Goal: Information Seeking & Learning: Learn about a topic

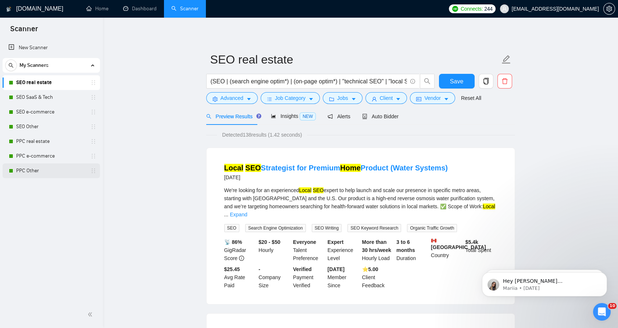
click at [61, 171] on link "PPC Other" at bounding box center [51, 171] width 70 height 15
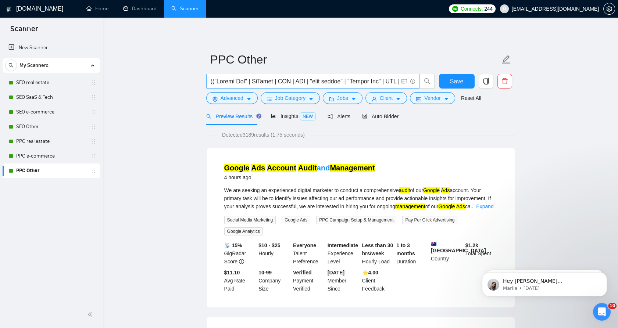
click at [230, 82] on input "text" at bounding box center [309, 81] width 196 height 9
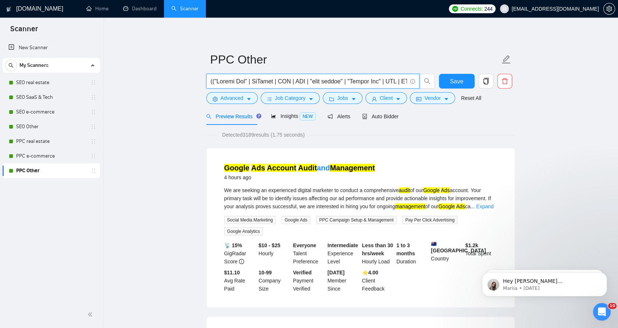
click at [251, 81] on input "text" at bounding box center [309, 81] width 196 height 9
click at [252, 80] on input "text" at bounding box center [309, 81] width 196 height 9
click at [378, 112] on div "Auto Bidder" at bounding box center [380, 116] width 36 height 17
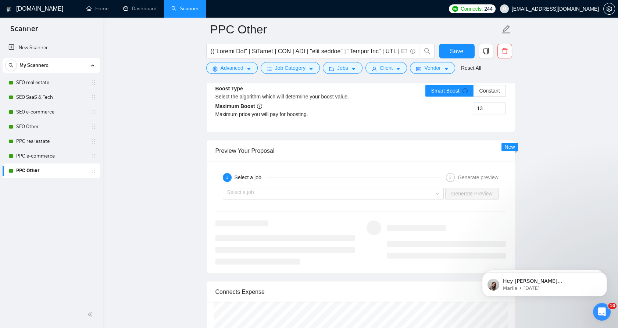
scroll to position [1430, 0]
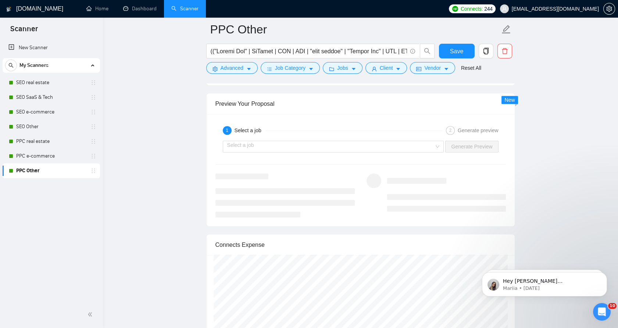
click at [256, 138] on div "Select a job Generate Preview" at bounding box center [361, 147] width 292 height 18
click at [256, 141] on input "search" at bounding box center [330, 146] width 207 height 11
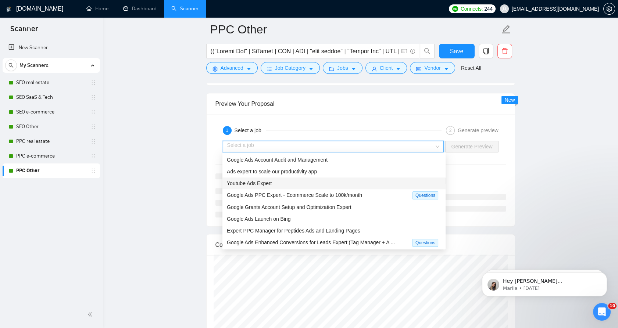
click at [254, 182] on span "Youtube Ads Expert" at bounding box center [249, 184] width 45 height 6
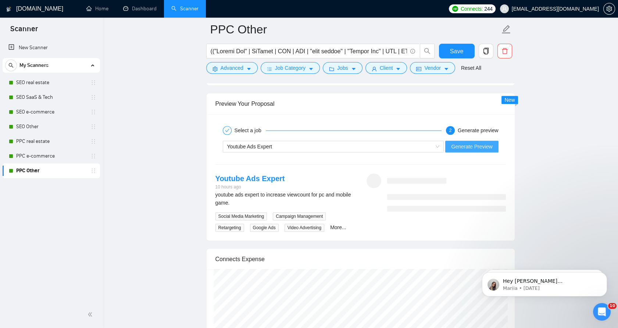
click at [455, 148] on span "Generate Preview" at bounding box center [471, 147] width 41 height 8
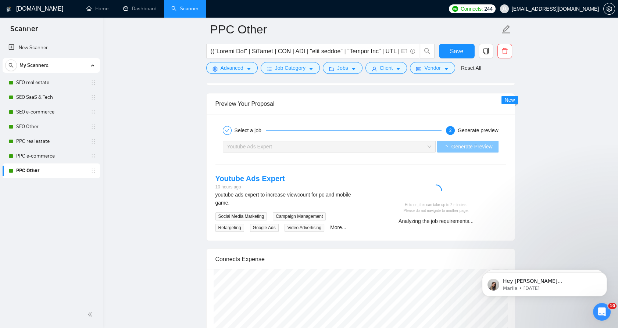
click at [364, 144] on div "Youtube Ads Expert" at bounding box center [326, 146] width 198 height 11
click at [231, 74] on form "PPC Other Save Advanced Job Category Jobs Client Vendor Reset All" at bounding box center [360, 48] width 309 height 60
click at [232, 68] on span "Advanced" at bounding box center [232, 68] width 23 height 8
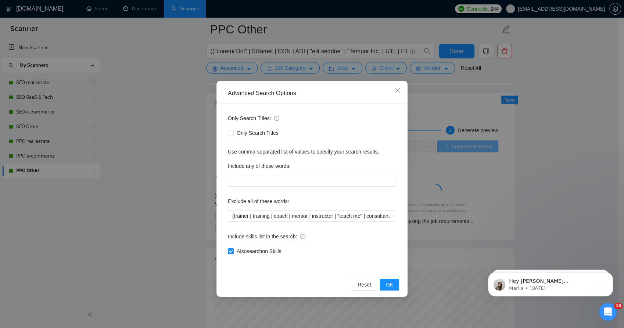
click at [226, 66] on div "Advanced Search Options Only Search Titles: Only Search Titles Use comma-separa…" at bounding box center [312, 164] width 624 height 328
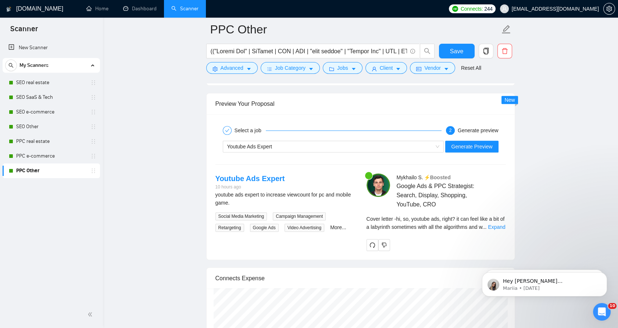
click at [495, 229] on div "Cover letter - hi, so, youtube ads, right? it can feel like a bit of a labyrint…" at bounding box center [436, 223] width 139 height 16
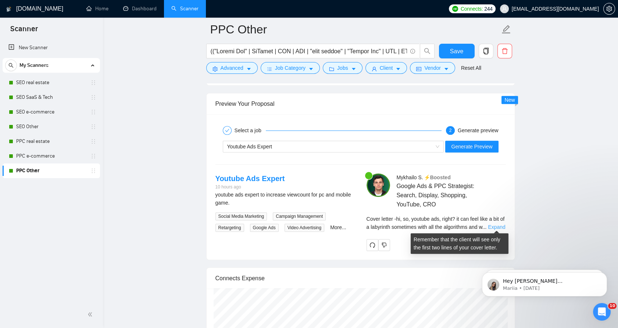
click at [494, 226] on link "Expand" at bounding box center [496, 227] width 17 height 6
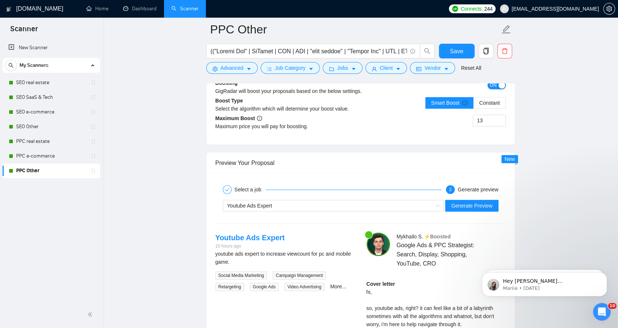
scroll to position [1389, 0]
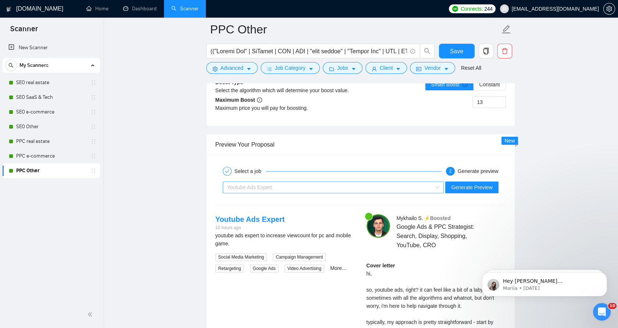
click at [287, 186] on div "Youtube Ads Expert" at bounding box center [330, 187] width 206 height 11
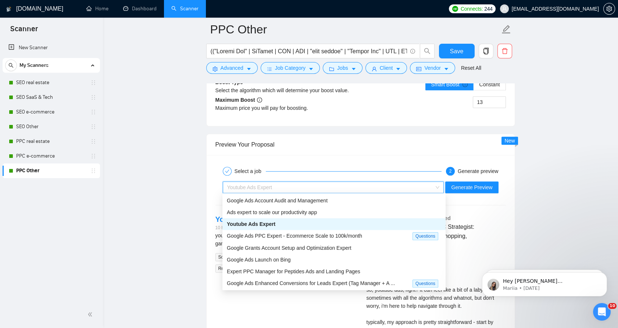
click at [268, 185] on span "Youtube Ads Expert" at bounding box center [249, 188] width 45 height 6
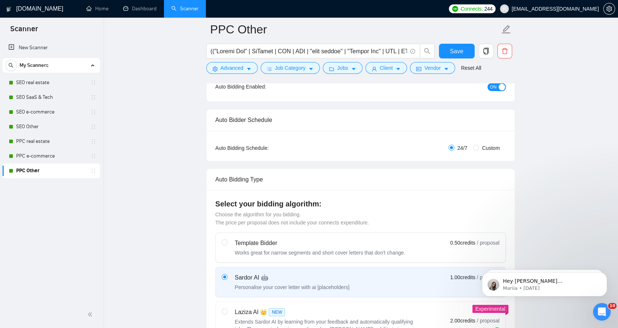
scroll to position [0, 0]
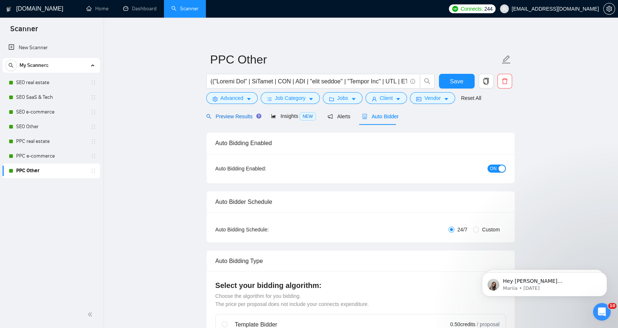
click at [240, 117] on span "Preview Results" at bounding box center [232, 117] width 53 height 6
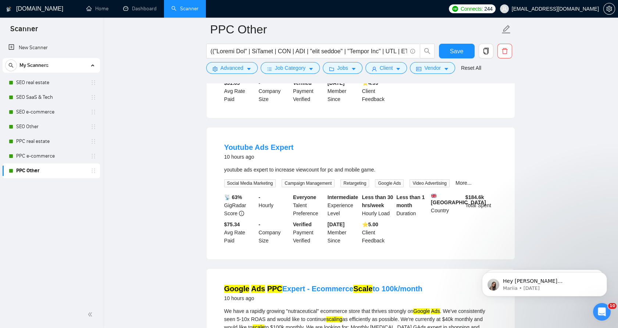
scroll to position [368, 0]
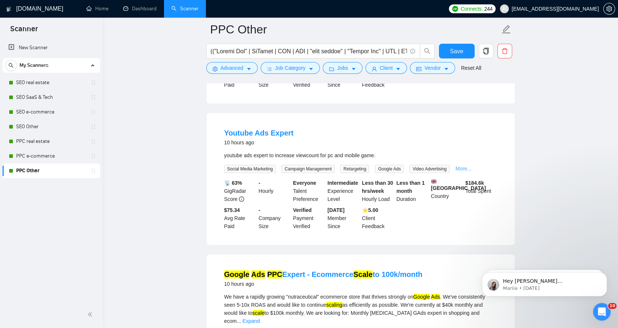
click at [463, 171] on link "More..." at bounding box center [464, 169] width 16 height 6
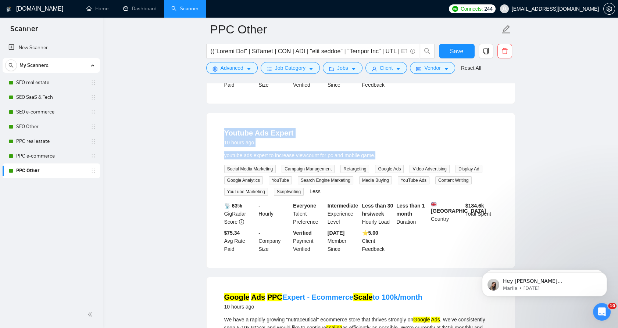
drag, startPoint x: 213, startPoint y: 136, endPoint x: 392, endPoint y: 158, distance: 180.5
click at [392, 158] on div "Youtube Ads Expert 10 hours ago youtube ads expert to increase viewcount for pc…" at bounding box center [361, 190] width 308 height 155
click at [320, 158] on div "youtube ads expert to increase viewcount for pc and mobile game." at bounding box center [360, 155] width 273 height 8
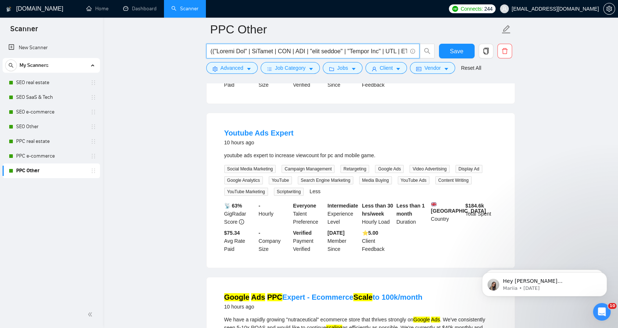
click at [227, 51] on input "text" at bounding box center [309, 51] width 196 height 9
click at [226, 49] on input "text" at bounding box center [309, 51] width 196 height 9
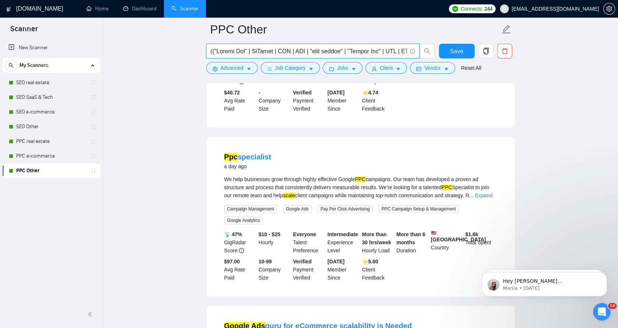
scroll to position [1348, 0]
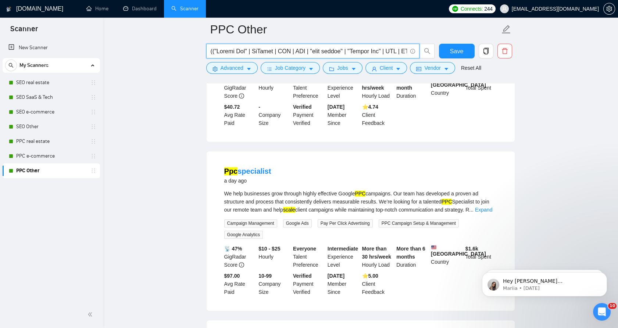
click at [488, 207] on link "Expand" at bounding box center [483, 210] width 17 height 6
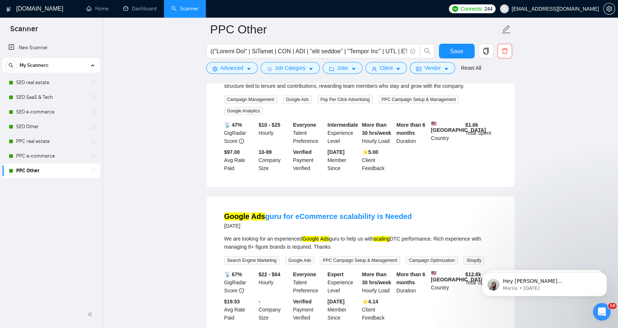
scroll to position [1675, 0]
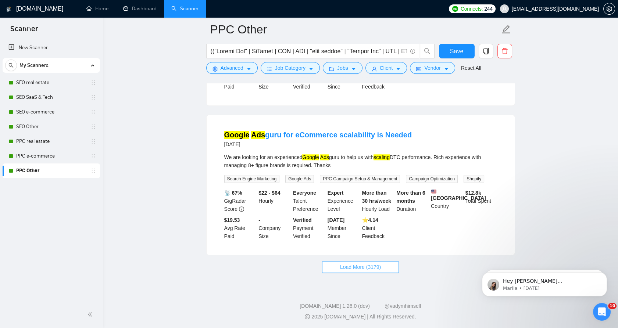
click at [353, 271] on span "Load More (3179)" at bounding box center [360, 267] width 41 height 8
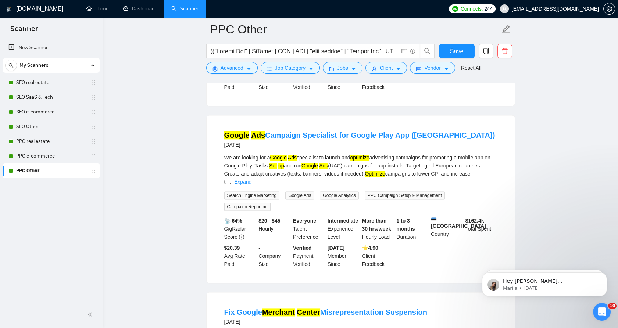
scroll to position [2005, 0]
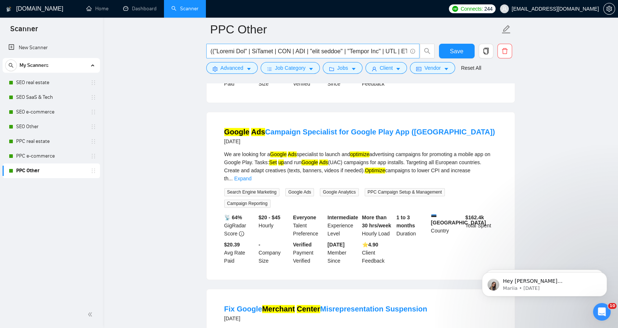
click at [257, 47] on input "text" at bounding box center [309, 51] width 196 height 9
paste input "Meta Ads" | "Facebook Ads") AND ("Campaign Optimization" | "Conversion Tracking…"
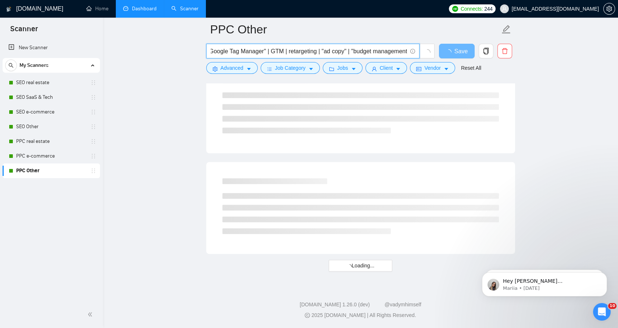
scroll to position [1905, 0]
type input "(("Google Ads" | AdWords | PPC | SEM | "paid search" | "Meta Ads" | "Facebook A…"
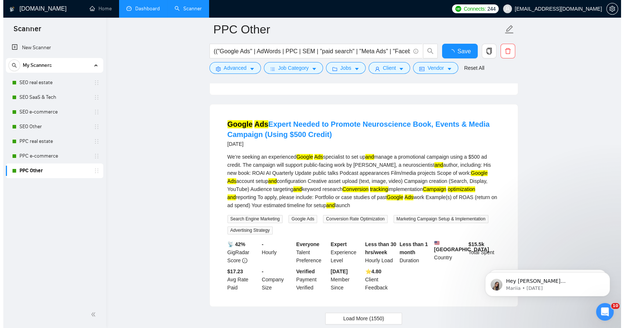
scroll to position [1564, 0]
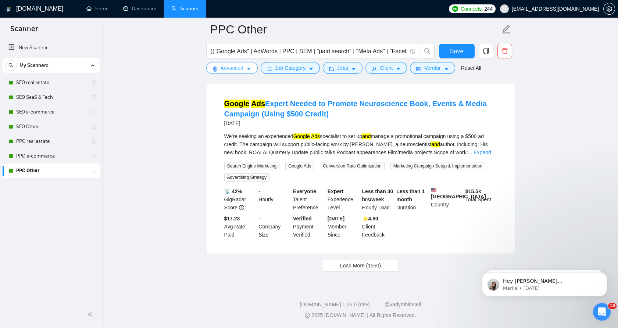
click at [238, 65] on span "Advanced" at bounding box center [232, 68] width 23 height 8
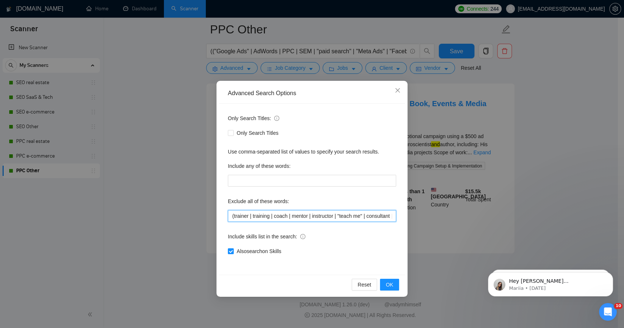
click at [300, 214] on input "(trainer | training | coach | mentor | instructor | "teach me" | consultant | "…" at bounding box center [312, 216] width 168 height 12
paste input "YouTube | "YouTube Ads" | "Video Advertising" | scriptwriting | "Bing Ads" | "M…"
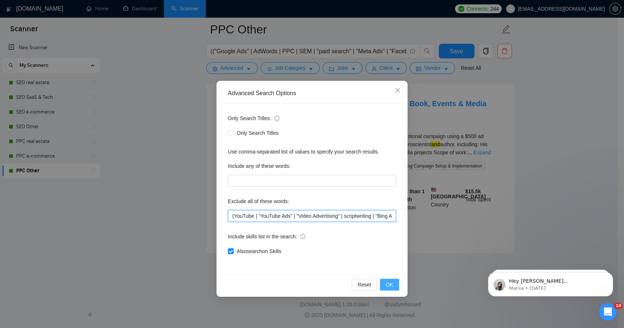
scroll to position [0, 513]
type input "(YouTube | "YouTube Ads" | "Video Advertising" | scriptwriting | "Bing Ads" | "…"
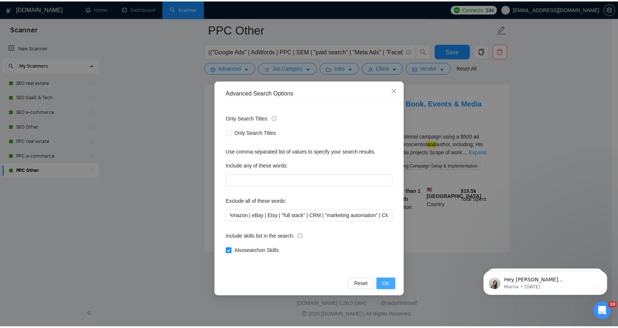
scroll to position [0, 0]
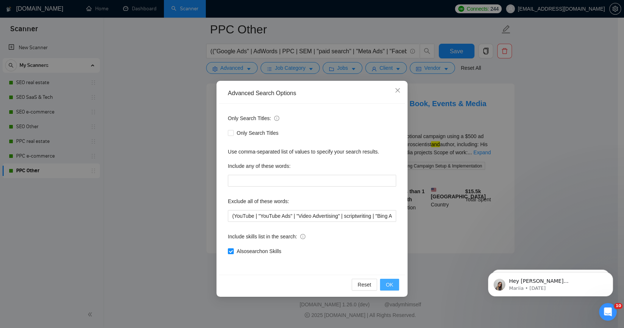
click at [394, 287] on button "OK" at bounding box center [389, 285] width 19 height 12
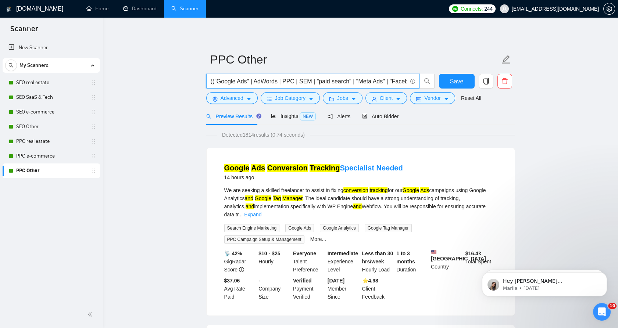
click at [260, 84] on input "(("Google Ads" | AdWords | PPC | SEM | "paid search" | "Meta Ads" | "Facebook A…" at bounding box center [309, 81] width 196 height 9
paste input ""Google Ads" | AdWords | PPC | SEM | "paid search" | "Meta Ads" | "Facebook Ads…"
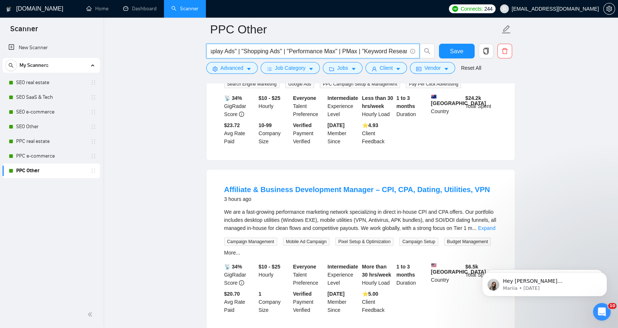
scroll to position [163, 0]
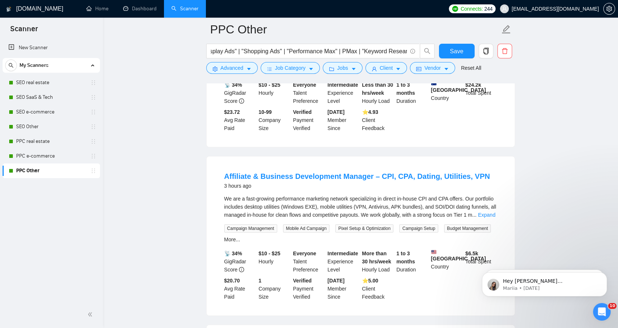
click at [488, 212] on link "Expand" at bounding box center [486, 215] width 17 height 6
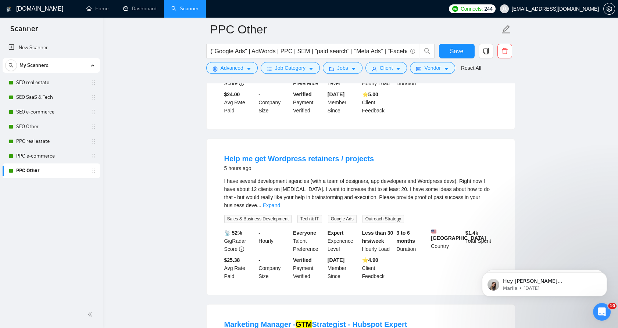
scroll to position [653, 0]
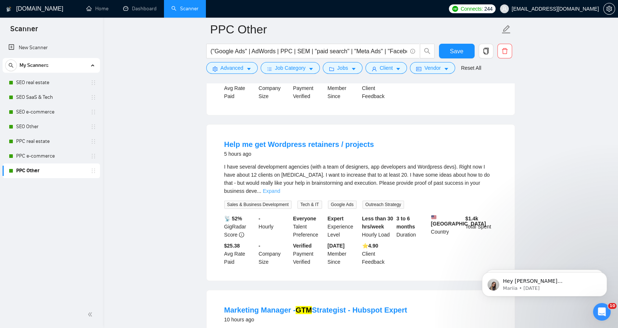
click at [280, 188] on link "Expand" at bounding box center [271, 191] width 17 height 6
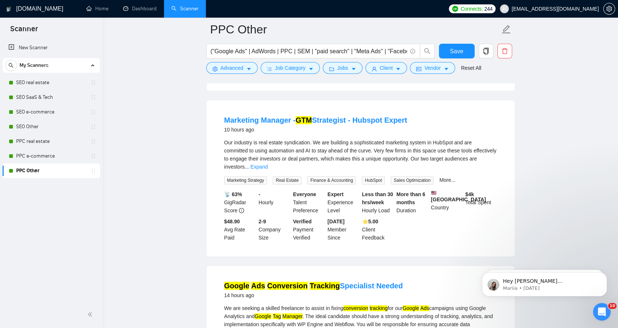
scroll to position [858, 0]
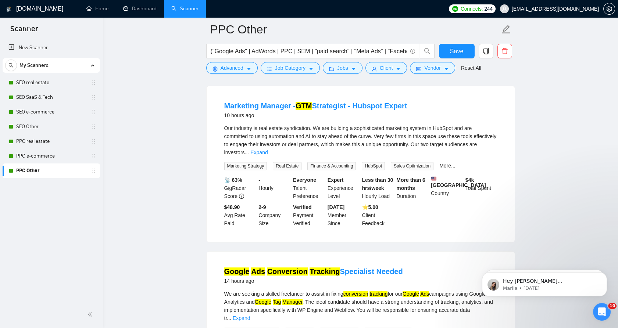
click at [486, 142] on div "Our industry is real estate syndication. We are building a sophisticated market…" at bounding box center [360, 147] width 273 height 46
click at [268, 150] on link "Expand" at bounding box center [258, 153] width 17 height 6
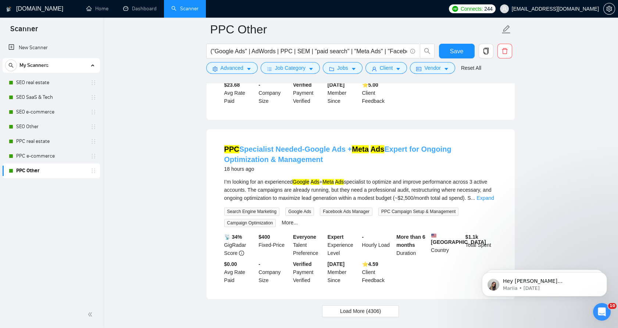
scroll to position [1780, 0]
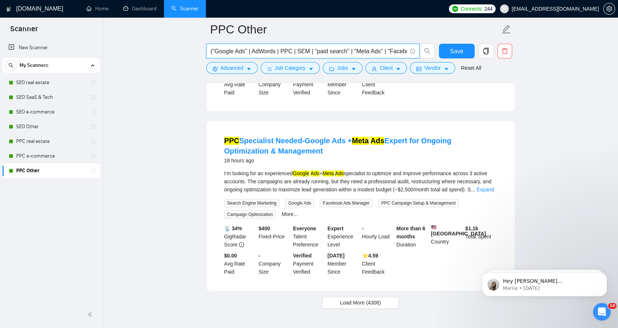
click at [265, 52] on input "("Google Ads" | AdWords | PPC | SEM | "paid search" | "Meta Ads" | "Facebook Ad…" at bounding box center [309, 51] width 196 height 9
paste input "("Google Ads" | AdWords | PPC | SEM | "paid search" | "Meta Ads" | "Facebook Ad…"
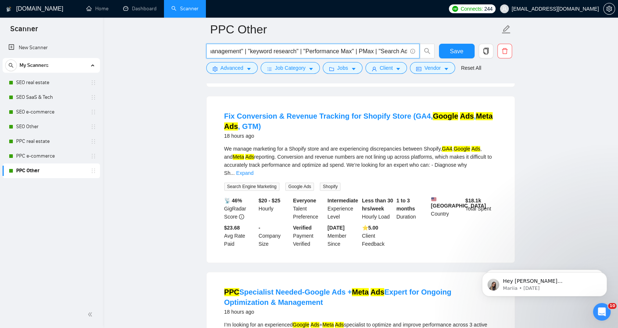
scroll to position [1534, 0]
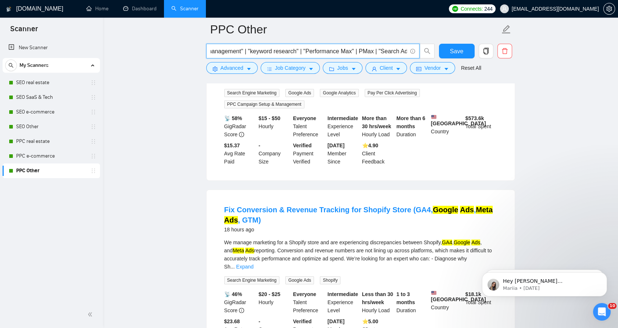
type input "(("Google Ads" | AdWords | PPC | SEM | "paid search" | "Meta Ads" | "Facebook A…"
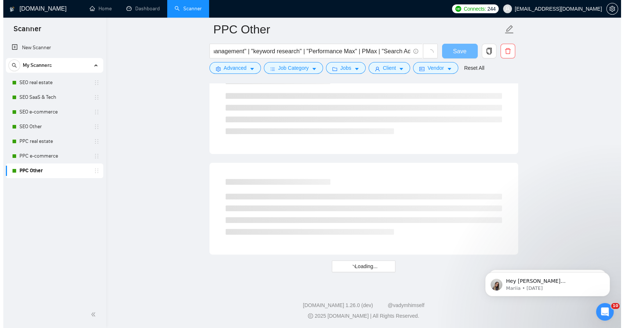
scroll to position [0, 0]
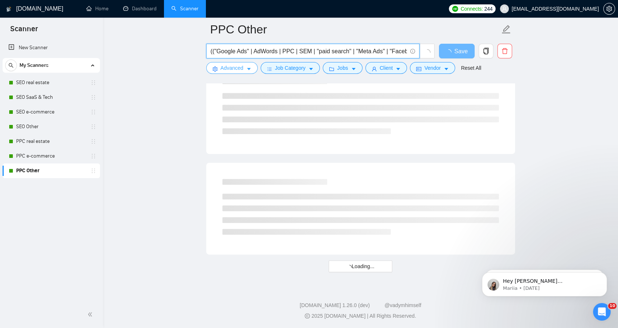
click at [235, 68] on span "Advanced" at bounding box center [232, 68] width 23 height 8
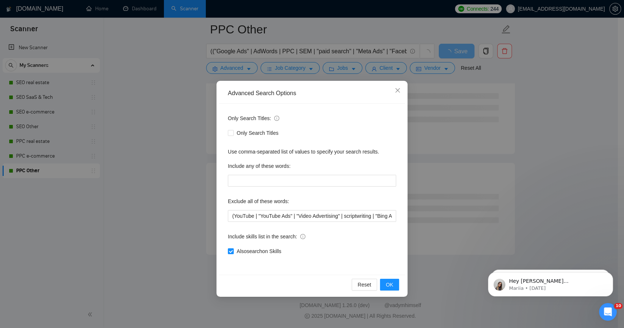
click at [310, 227] on div "Only Search Titles: Only Search Titles Use comma-separated list of values to sp…" at bounding box center [312, 189] width 186 height 171
click at [309, 221] on input "(YouTube | "YouTube Ads" | "Video Advertising" | scriptwriting | "Bing Ads" | "…" at bounding box center [312, 216] width 168 height 12
paste input ""business development" | sales | Klaviyo | "email marketing" | "affiliate marke…"
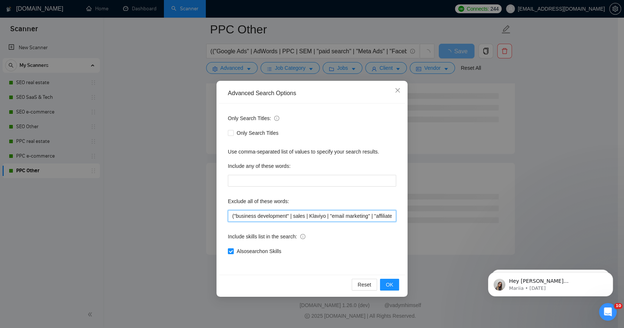
scroll to position [0, 385]
click at [323, 218] on input "("business development" | sales | Klaviyo | "email marketing" | "affiliate mark…" at bounding box center [312, 216] width 168 height 12
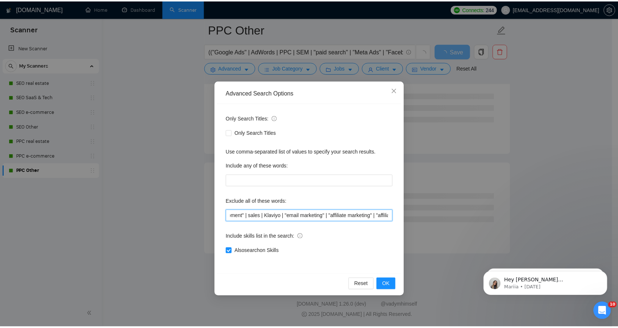
scroll to position [0, 0]
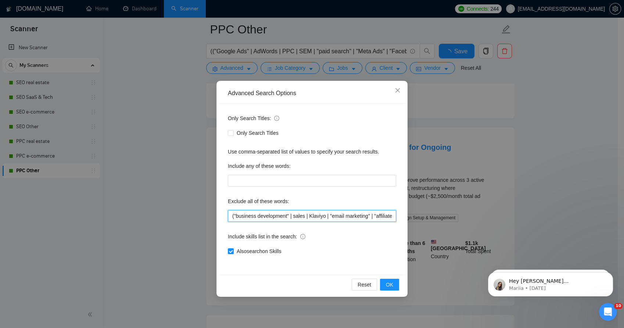
drag, startPoint x: 323, startPoint y: 218, endPoint x: 378, endPoint y: 215, distance: 55.3
click at [378, 215] on input "("business development" | sales | Klaviyo | "email marketing" | "affiliate mark…" at bounding box center [312, 216] width 168 height 12
type input "("business development" | sales | Klaviyo | "email marketing" | "affiliate mark…"
click at [393, 283] on button "OK" at bounding box center [389, 285] width 19 height 12
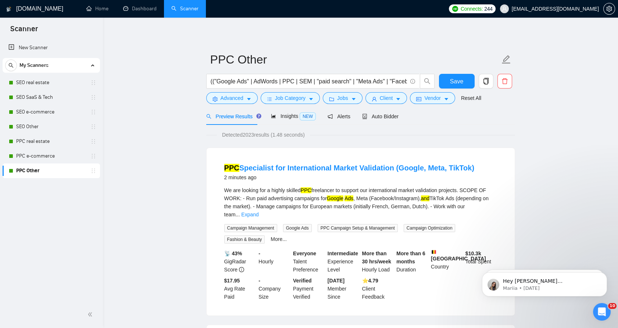
click at [248, 132] on span "Detected 2023 results (1.48 seconds)" at bounding box center [263, 135] width 93 height 8
drag, startPoint x: 248, startPoint y: 132, endPoint x: 251, endPoint y: 134, distance: 4.3
click at [251, 134] on span "Detected 2023 results (1.48 seconds)" at bounding box center [263, 135] width 93 height 8
drag, startPoint x: 251, startPoint y: 134, endPoint x: 240, endPoint y: 140, distance: 12.3
click at [489, 197] on div "We are looking for a highly skilled PPC freelancer to support our international…" at bounding box center [360, 202] width 273 height 32
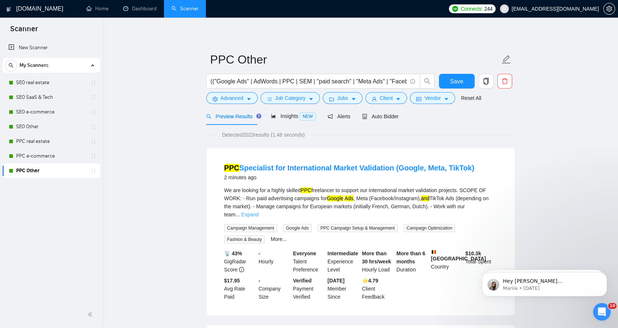
drag, startPoint x: 489, startPoint y: 197, endPoint x: 489, endPoint y: 203, distance: 5.9
click at [258, 212] on link "Expand" at bounding box center [249, 215] width 17 height 6
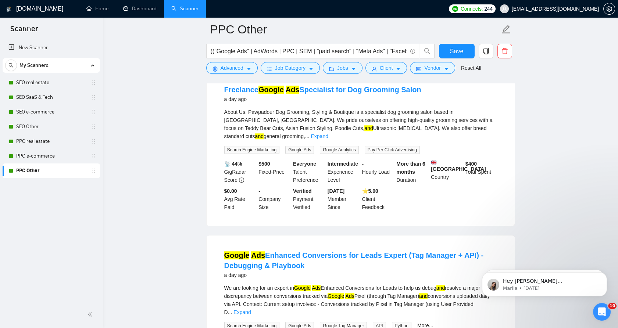
scroll to position [1430, 0]
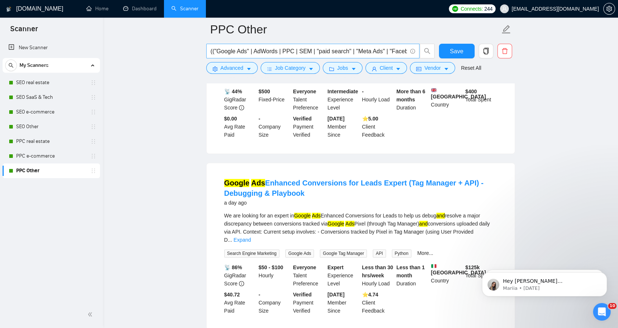
click at [300, 48] on input "(("Google Ads" | AdWords | PPC | SEM | "paid search" | "Meta Ads" | "Facebook A…" at bounding box center [309, 51] width 196 height 9
paste input "| "affiliate marketing""
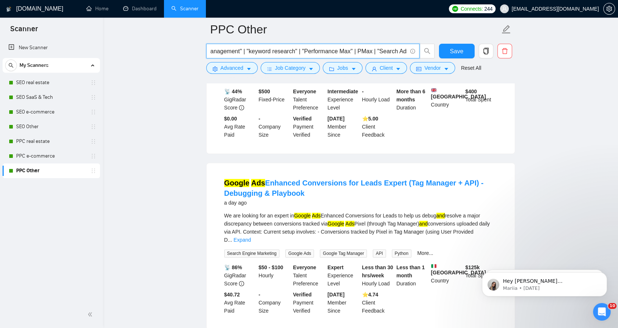
type input "(("Google Ads" | AdWords | PPC | SEM | "paid search" | "Meta Ads" | "Facebook A…"
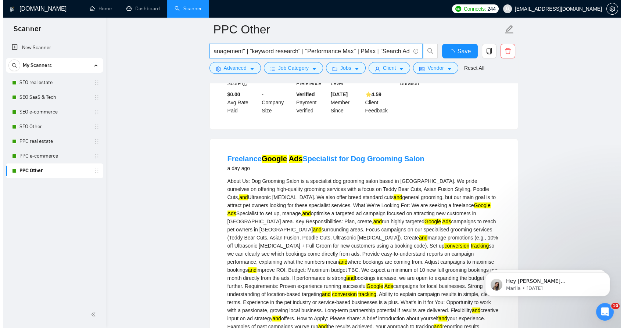
scroll to position [0, 0]
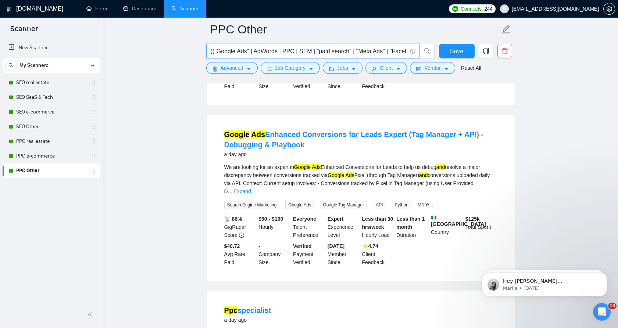
click at [227, 61] on div "(("Google Ads" | AdWords | PPC | SEM | "paid search" | "Meta Ads" | "Facebook A…" at bounding box center [321, 53] width 232 height 18
click at [226, 65] on span "Advanced" at bounding box center [232, 68] width 23 height 8
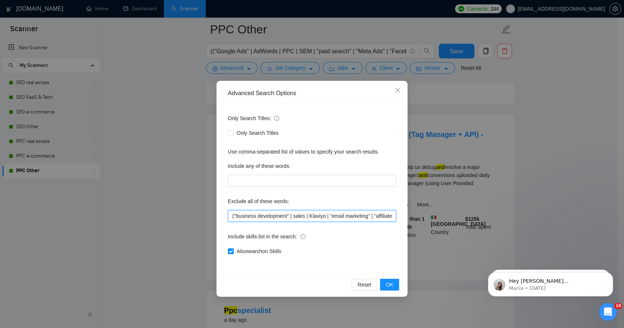
click at [290, 218] on input "("business development" | sales | Klaviyo | "email marketing" | "affiliate mark…" at bounding box center [312, 216] width 168 height 12
paste input "TikTok | "TikTok Ads" | "business development" | sales | Klaviyo | "email marke…"
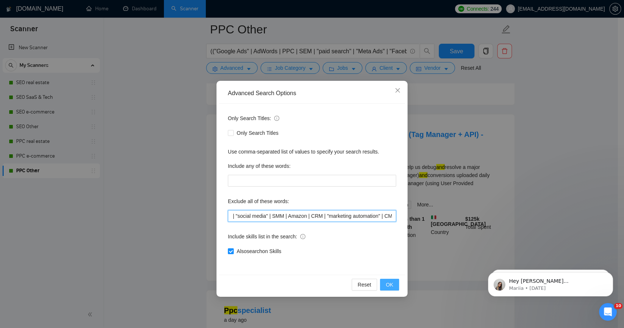
type input "(TikTok | "TikTok Ads" | "business development" | sales | Klaviyo | "email mark…"
click at [384, 289] on button "OK" at bounding box center [389, 285] width 19 height 12
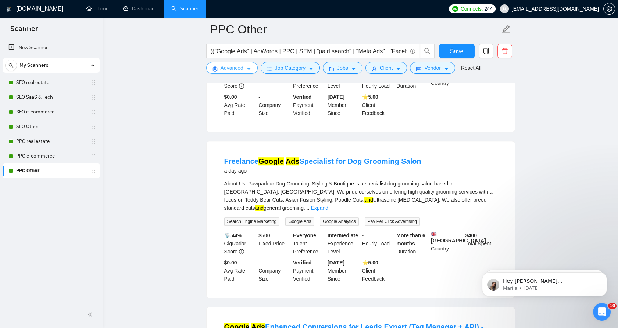
scroll to position [1103, 0]
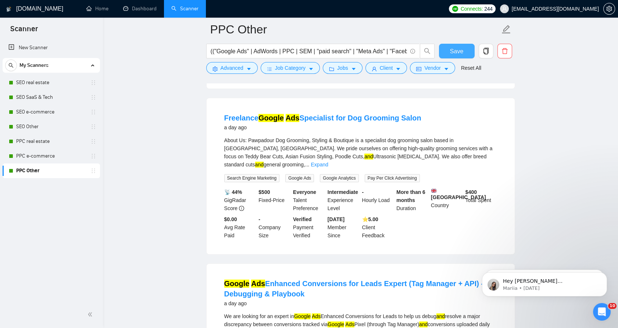
click at [458, 55] on span "Save" at bounding box center [456, 51] width 13 height 9
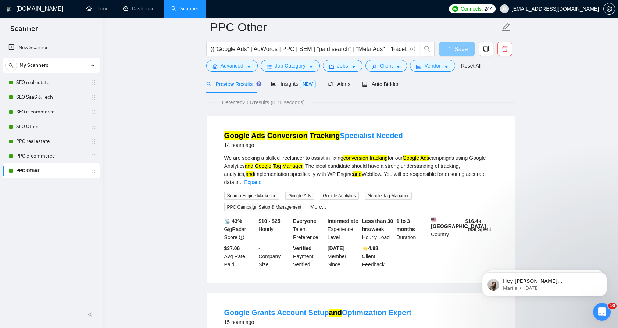
scroll to position [0, 0]
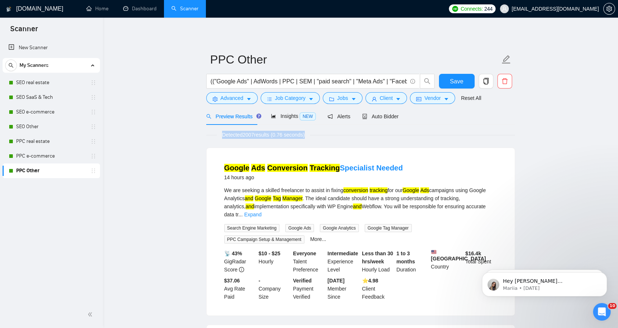
drag, startPoint x: 311, startPoint y: 133, endPoint x: 217, endPoint y: 140, distance: 94.0
click at [262, 134] on span "Detected 2007 results (0.76 seconds)" at bounding box center [263, 135] width 93 height 8
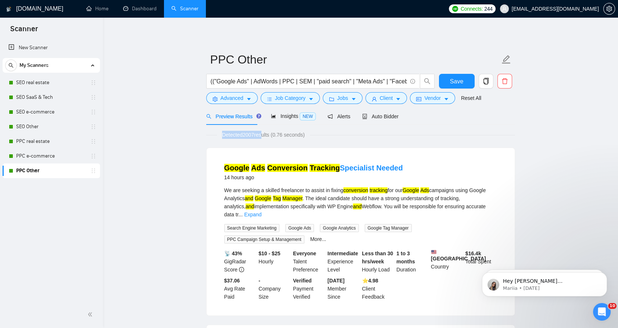
drag, startPoint x: 262, startPoint y: 134, endPoint x: 247, endPoint y: 138, distance: 14.7
click at [247, 138] on span "Detected 2007 results (0.76 seconds)" at bounding box center [263, 135] width 93 height 8
click at [247, 136] on span "Detected 2007 results (0.76 seconds)" at bounding box center [263, 135] width 93 height 8
click at [248, 136] on span "Detected 2007 results (0.76 seconds)" at bounding box center [263, 135] width 93 height 8
click at [251, 75] on span "(("Google Ads" | AdWords | PPC | SEM | "paid search" | "Meta Ads" | "Facebook A…" at bounding box center [312, 81] width 213 height 15
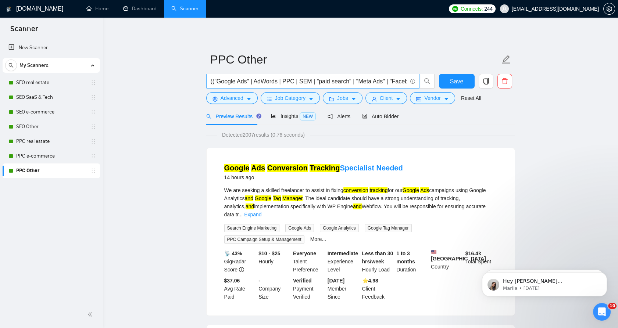
scroll to position [0, 673]
click at [250, 79] on input "(("Google Ads" | AdWords | PPC | SEM | "paid search" | "Meta Ads" | "Facebook A…" at bounding box center [309, 81] width 196 height 9
drag, startPoint x: 250, startPoint y: 79, endPoint x: 254, endPoint y: 78, distance: 4.2
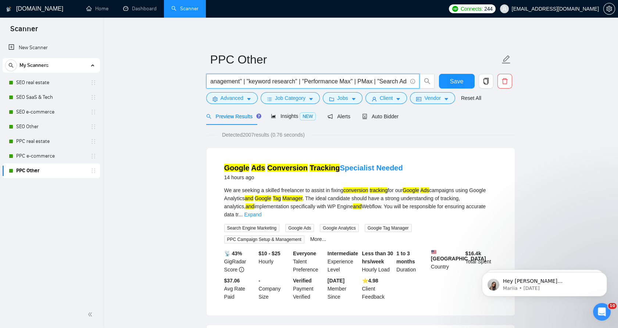
click at [250, 79] on input "(("Google Ads" | AdWords | PPC | SEM | "paid search" | "Meta Ads" | "Facebook A…" at bounding box center [309, 81] width 196 height 9
paste input "| RSA | DSA | "Performance Max" | PMax | "Demand Gen" | "Shopping Ads" | GDN | …"
type input "(("Google Ads" | AdWords | PPC | SEM | "paid search" | "Meta Ads" | "Facebook A…"
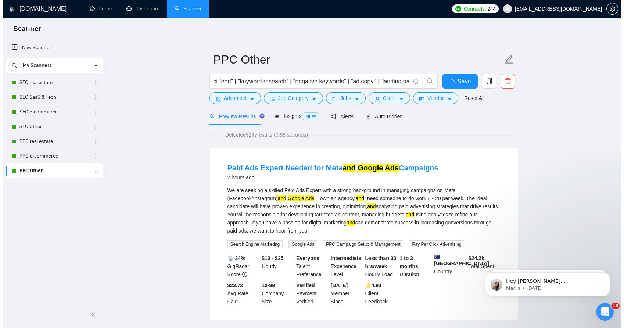
scroll to position [0, 0]
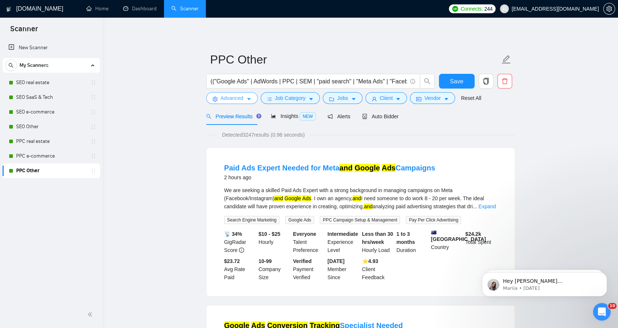
click at [247, 102] on icon "caret-down" at bounding box center [248, 99] width 5 height 5
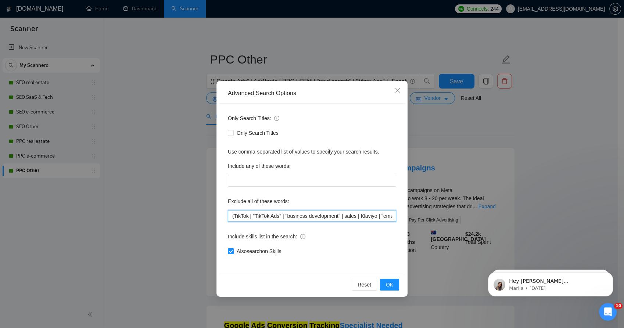
click at [277, 214] on input "(TikTok | "TikTok Ads" | "business development" | sales | Klaviyo | "email mark…" at bounding box center [312, 216] width 168 height 12
paste input "cofounder | partner | partnership | funnel | ClickFunnels | HighLevel | SEO | "…"
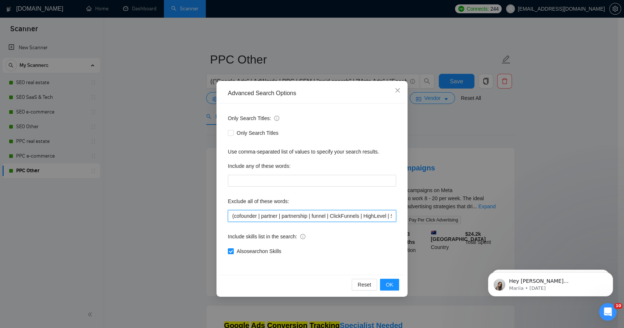
scroll to position [0, 1200]
type input "(cofounder | partner | partnership | funnel | ClickFunnels | HighLevel | SEO | …"
click at [397, 285] on button "OK" at bounding box center [389, 285] width 19 height 12
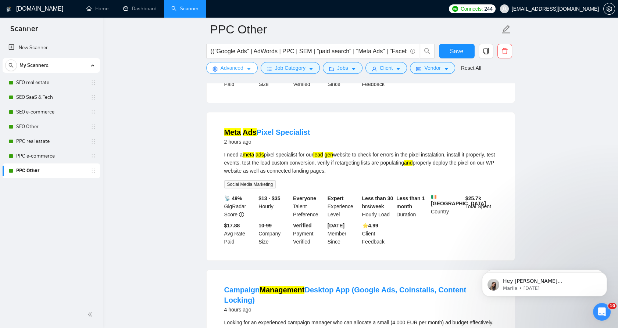
scroll to position [204, 0]
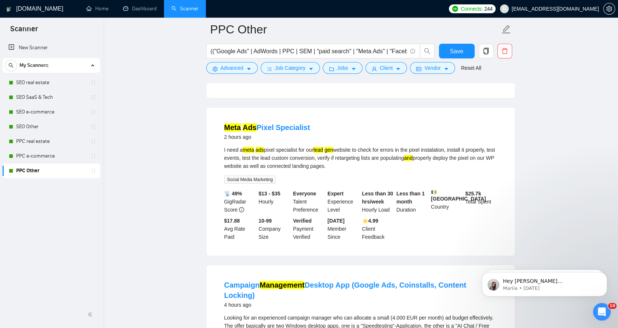
click at [268, 149] on div "I need a meta ads pixel specialist for our lead gen website to check for errors…" at bounding box center [360, 158] width 273 height 24
drag, startPoint x: 268, startPoint y: 149, endPoint x: 267, endPoint y: 160, distance: 10.7
click at [263, 153] on div at bounding box center [263, 153] width 0 height 0
click at [299, 151] on div "I need a meta ads pixel specialist for our lead gen website to check for errors…" at bounding box center [360, 158] width 273 height 24
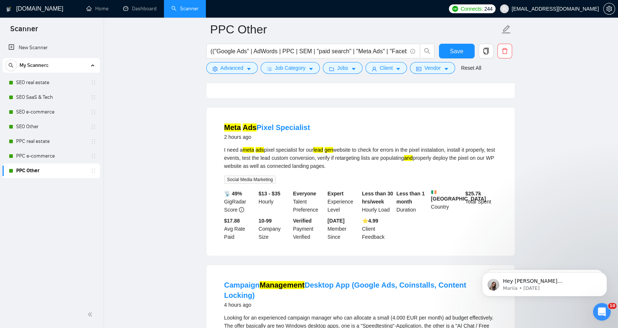
scroll to position [245, 0]
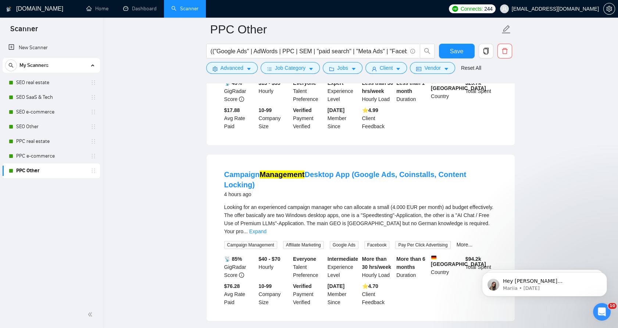
scroll to position [327, 0]
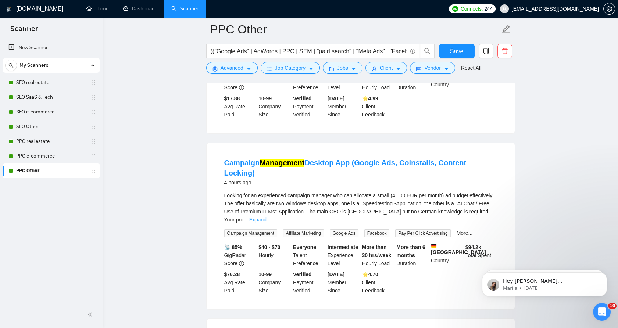
click at [267, 217] on link "Expand" at bounding box center [257, 220] width 17 height 6
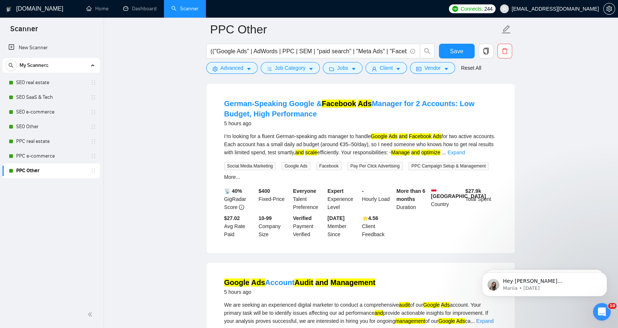
scroll to position [613, 0]
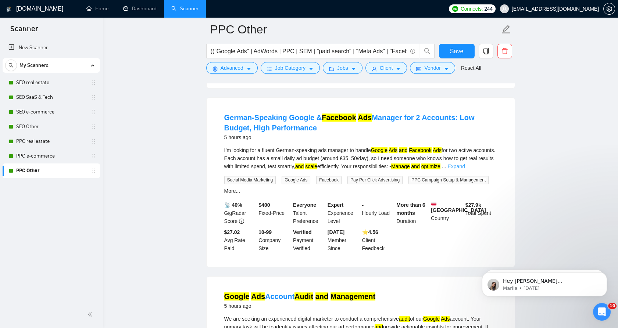
click at [465, 164] on link "Expand" at bounding box center [455, 167] width 17 height 6
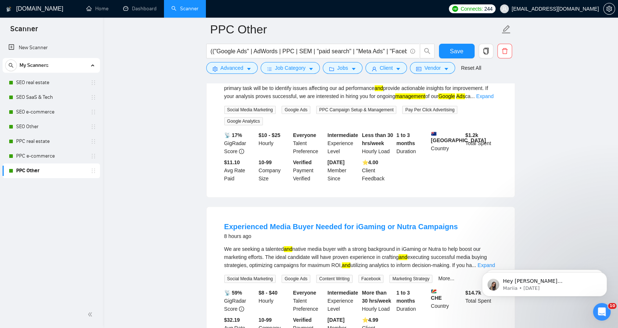
scroll to position [982, 0]
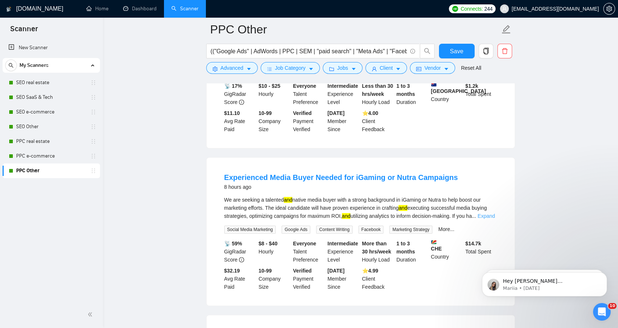
click at [482, 213] on link "Expand" at bounding box center [486, 216] width 17 height 6
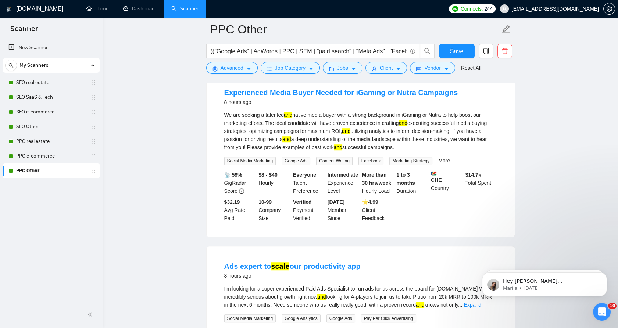
scroll to position [1145, 0]
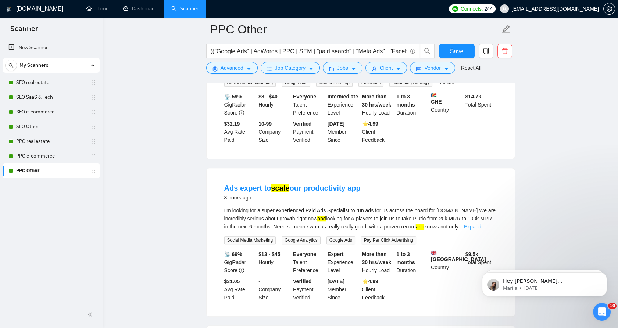
click at [481, 224] on link "Expand" at bounding box center [472, 227] width 17 height 6
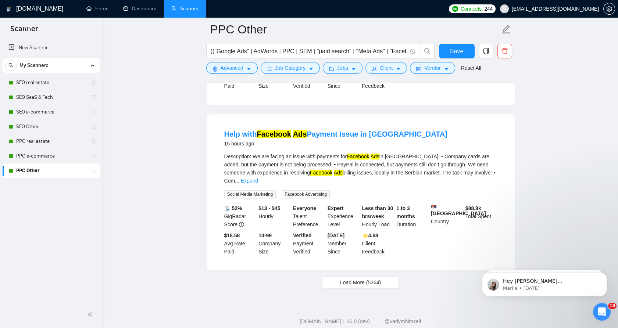
scroll to position [1724, 0]
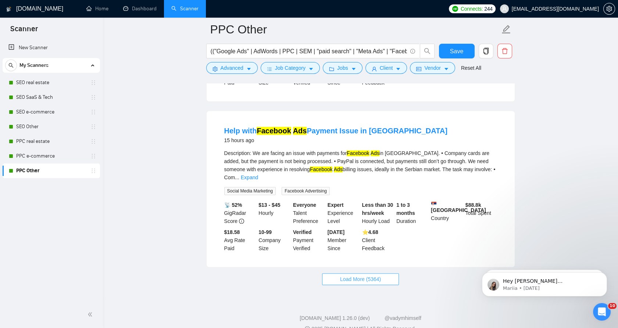
click at [344, 275] on span "Load More (5364)" at bounding box center [360, 279] width 41 height 8
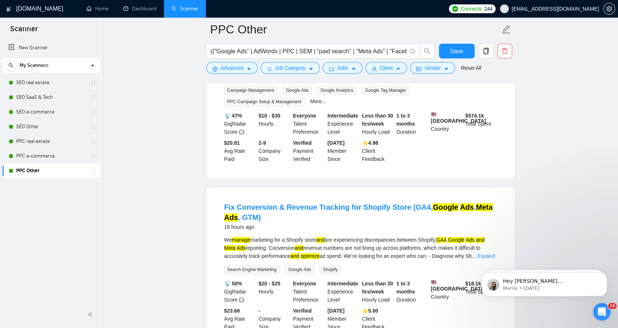
scroll to position [1969, 0]
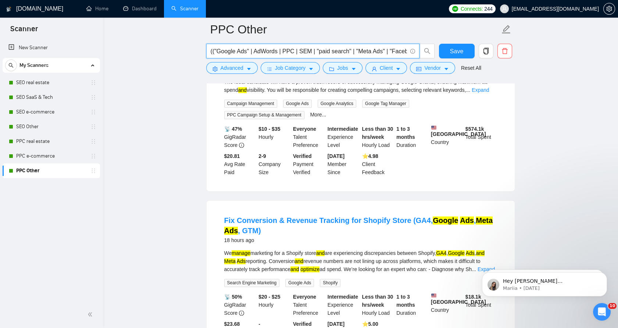
click at [259, 53] on input "(("Google Ads" | AdWords | PPC | SEM | "paid search" | "Meta Ads" | "Facebook A…" at bounding box center [309, 51] width 196 height 9
paste input ") AND ("Campaign Optimization" | "Conversion Tracking" | "Google Analytics 4" |…"
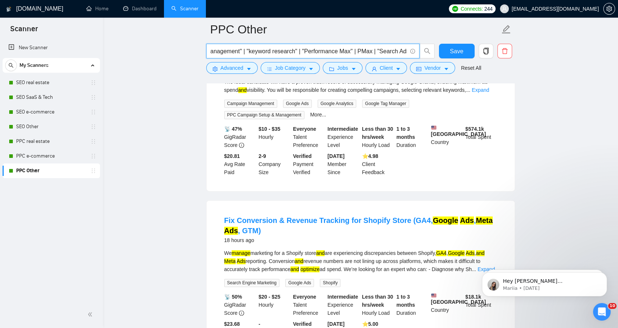
type input "(("Google Ads" | AdWords | PPC | SEM | "paid search" | "Meta Ads" | "Facebook A…"
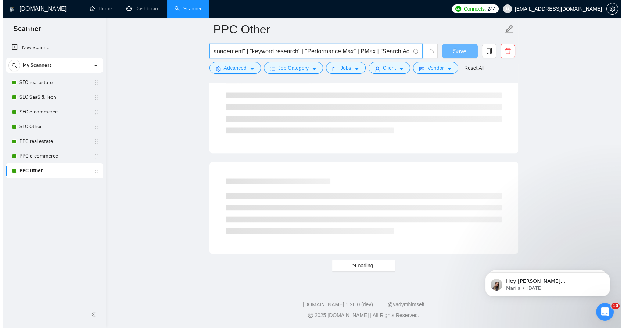
scroll to position [0, 0]
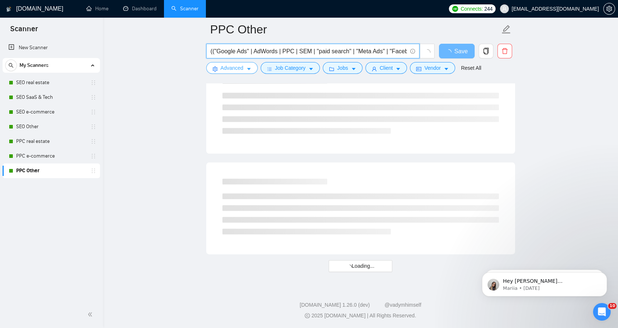
click at [231, 72] on span "Advanced" at bounding box center [232, 68] width 23 height 8
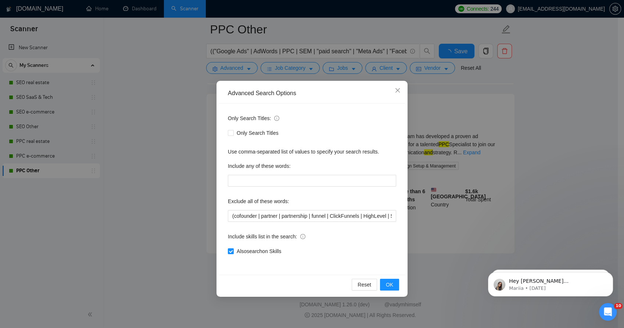
scroll to position [1572, 0]
click at [301, 215] on input "(cofounder | partner | partnership | funnel | ClickFunnels | HighLevel | SEO | …" at bounding box center [312, 216] width 168 height 12
paste input ""media buyer" | "media buying" | iGaming | Nutra | CPI | "CPA network" | Coinst…"
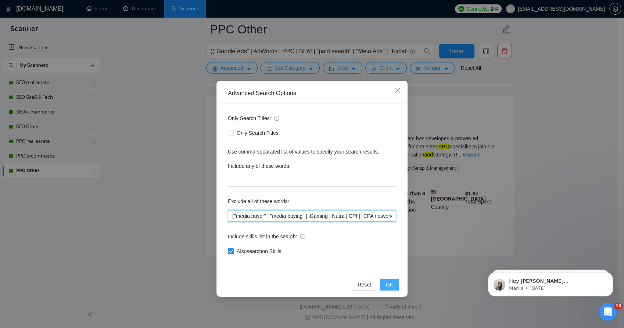
scroll to position [0, 553]
type input "("media buyer" | "media buying" | iGaming | Nutra | CPI | "CPA network" | Coins…"
click at [395, 287] on button "OK" at bounding box center [389, 285] width 19 height 12
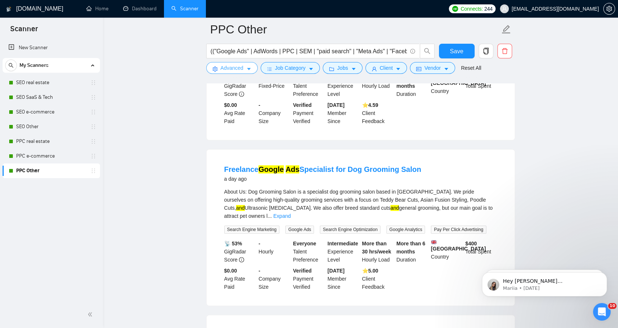
scroll to position [899, 0]
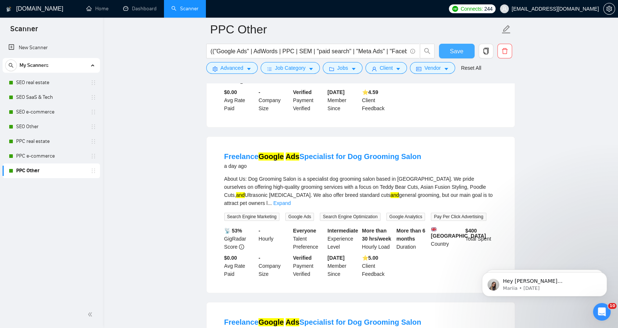
click at [451, 49] on span "Save" at bounding box center [456, 51] width 13 height 9
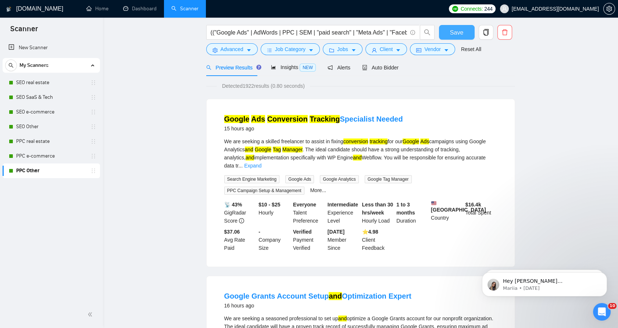
scroll to position [0, 0]
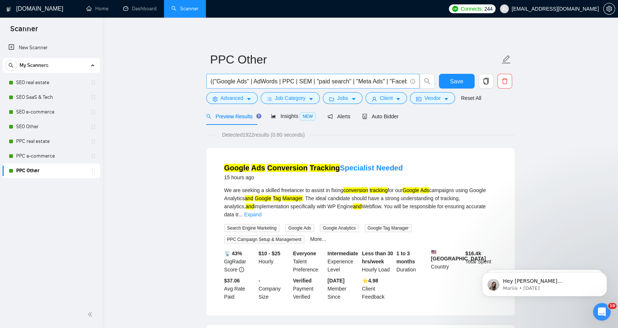
click at [270, 76] on span "(("Google Ads" | AdWords | PPC | SEM | "paid search" | "Meta Ads" | "Facebook A…" at bounding box center [312, 81] width 213 height 15
click at [266, 81] on input "(("Google Ads" | AdWords | PPC | SEM | "paid search" | "Meta Ads" | "Facebook A…" at bounding box center [309, 81] width 196 height 9
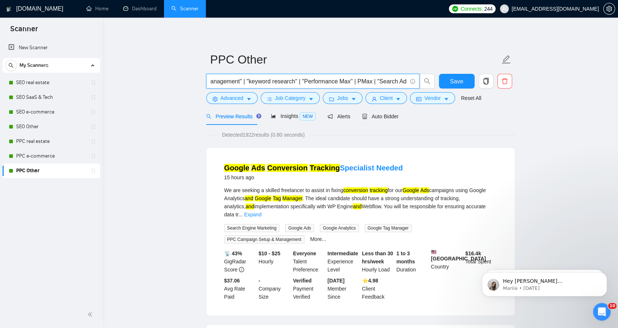
click at [266, 81] on input "(("Google Ads" | AdWords | PPC | SEM | "paid search" | "Meta Ads" | "Facebook A…" at bounding box center [309, 81] width 196 height 9
paste input ""Google Ads" | AdWords | PPC | SEM | "paid search" | "Meta Ads" | "Facebook Ads…"
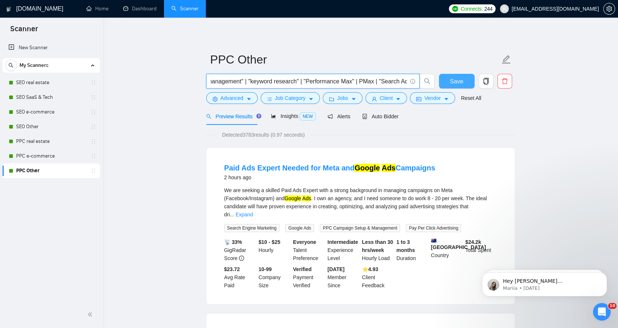
type input "("Google Ads" | AdWords | PPC | SEM | "paid search" | "Meta Ads" | "Facebook Ad…"
click at [456, 85] on span "Save" at bounding box center [456, 81] width 13 height 9
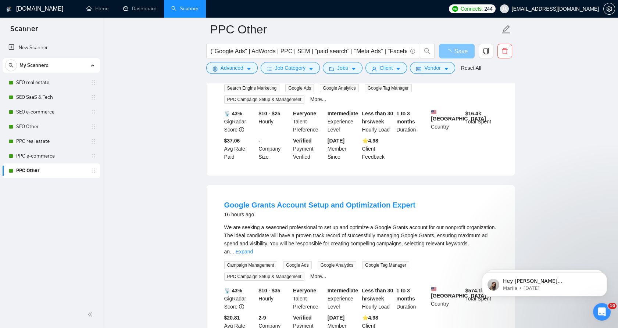
scroll to position [327, 0]
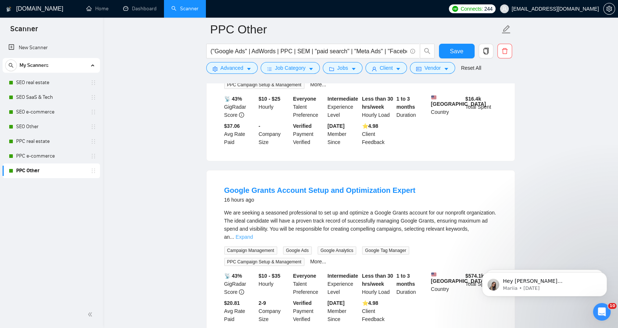
click at [253, 234] on link "Expand" at bounding box center [244, 237] width 17 height 6
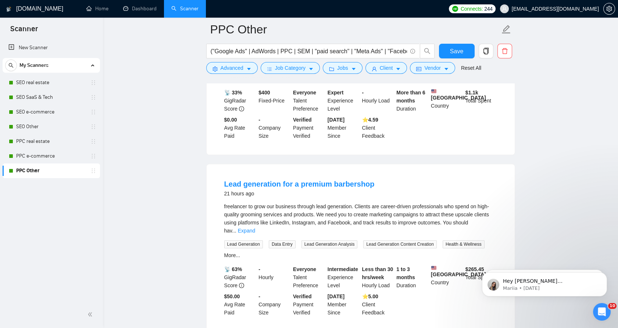
scroll to position [1062, 0]
click at [255, 227] on link "Expand" at bounding box center [246, 230] width 17 height 6
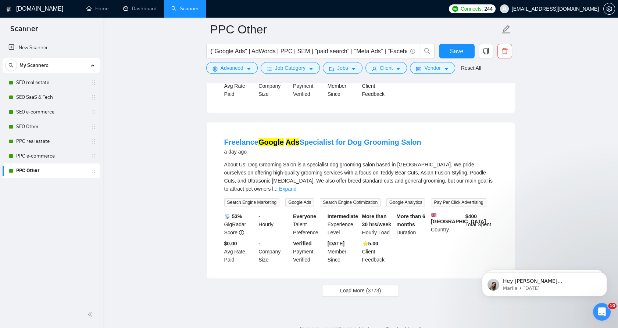
scroll to position [1639, 0]
click at [363, 286] on span "Load More (3773)" at bounding box center [360, 290] width 41 height 8
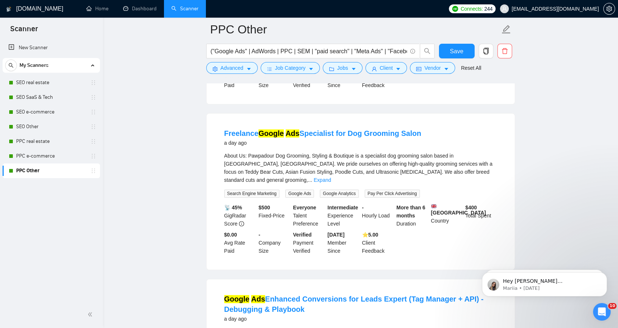
scroll to position [1884, 0]
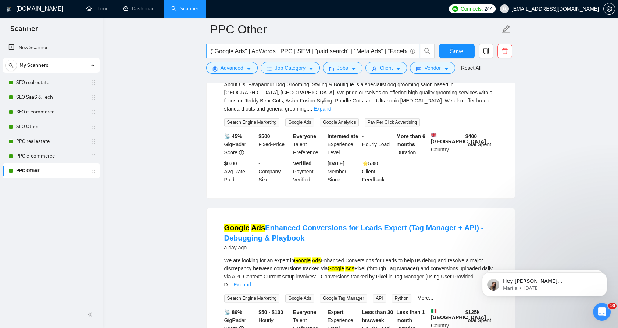
click at [363, 53] on input "("Google Ads" | AdWords | PPC | SEM | "paid search" | "Meta Ads" | "Facebook Ad…" at bounding box center [309, 51] width 196 height 9
drag, startPoint x: 363, startPoint y: 53, endPoint x: 296, endPoint y: 0, distance: 85.4
click at [391, 37] on form "PPC Other ("Google Ads" | AdWords | PPC | SEM | "paid search" | "Meta Ads" | "F…" at bounding box center [360, 48] width 309 height 60
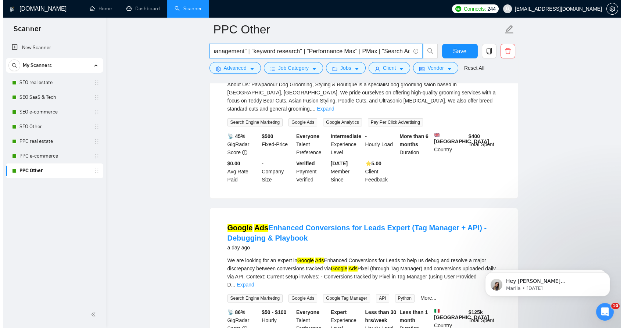
scroll to position [0, 0]
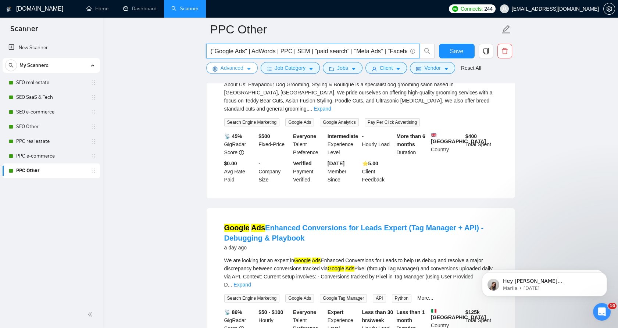
click at [228, 68] on span "Advanced" at bounding box center [232, 68] width 23 height 8
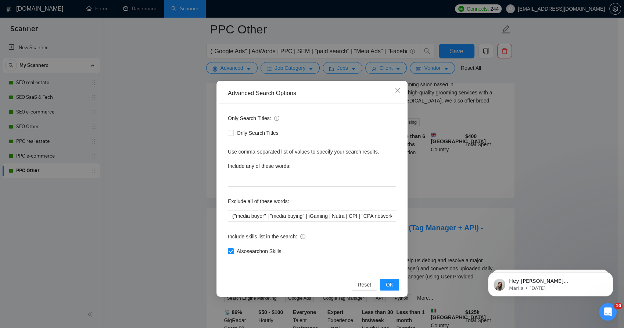
click at [287, 207] on label "Exclude all of these words:" at bounding box center [258, 202] width 61 height 12
click at [284, 215] on input "("media buyer" | "media buying" | iGaming | Nutra | CPI | "CPA network" | Coins…" at bounding box center [312, 216] width 168 height 12
paste input "LinkedIn | "LinkedIn Ads" |"
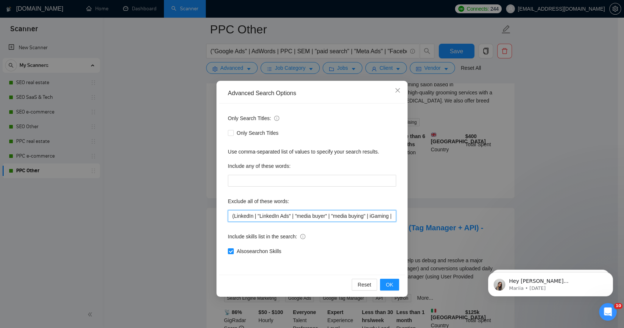
scroll to position [0, 613]
type input "(LinkedIn | "LinkedIn Ads" | "media buyer" | "media buying" | iGaming | Nutra |…"
click at [389, 283] on span "OK" at bounding box center [389, 285] width 7 height 8
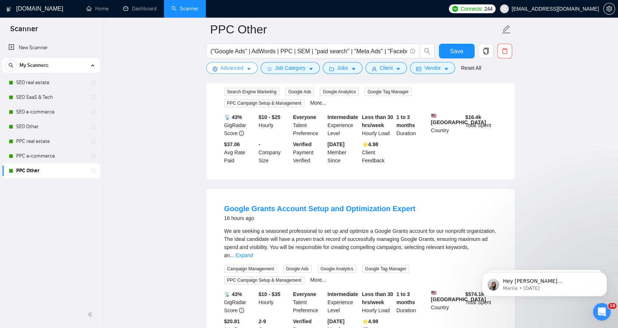
scroll to position [355, 0]
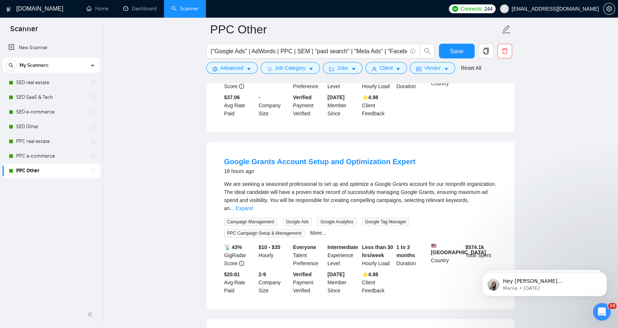
click at [497, 195] on li "Google Grants Account Setup and Optimization Expert 16 hours ago We are seeking…" at bounding box center [360, 226] width 290 height 150
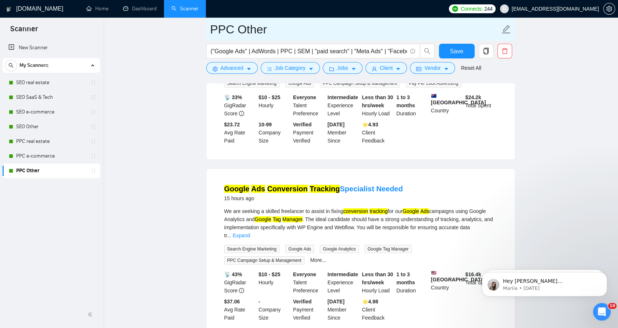
scroll to position [133, 0]
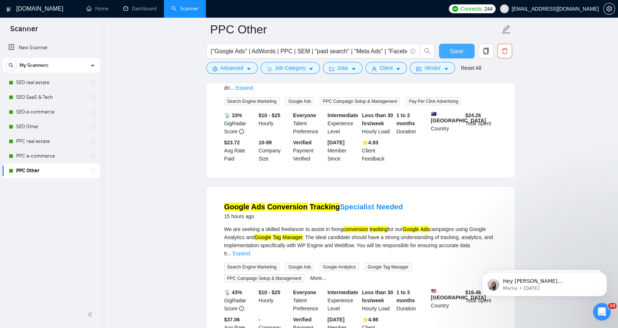
click at [448, 56] on button "Save" at bounding box center [457, 51] width 36 height 15
click at [442, 53] on button "Save" at bounding box center [457, 51] width 36 height 15
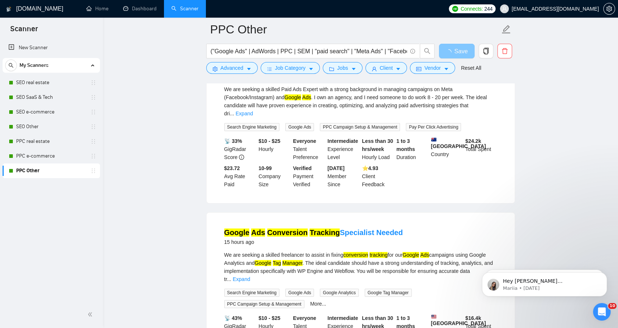
scroll to position [0, 0]
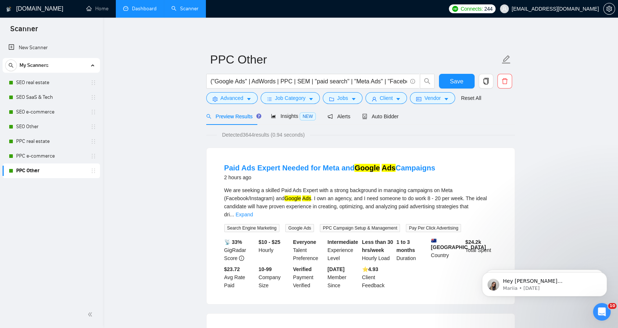
click at [153, 8] on link "Dashboard" at bounding box center [139, 9] width 33 height 6
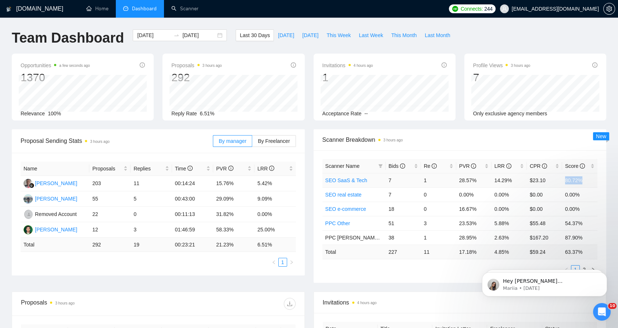
drag, startPoint x: 563, startPoint y: 181, endPoint x: 585, endPoint y: 181, distance: 22.4
click at [585, 181] on tr "SEO SaaS & Tech 7 1 28.57% 14.29% $23.10 80.72%" at bounding box center [459, 180] width 275 height 14
drag, startPoint x: 585, startPoint y: 181, endPoint x: 568, endPoint y: 180, distance: 17.3
click at [568, 179] on td "80.72%" at bounding box center [579, 180] width 35 height 14
click at [568, 180] on td "80.72%" at bounding box center [579, 180] width 35 height 14
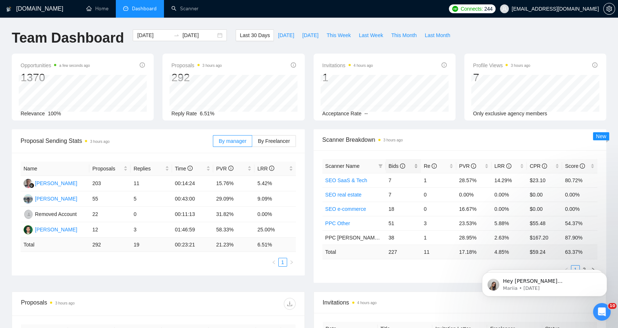
click at [396, 164] on span "Bids" at bounding box center [397, 166] width 17 height 6
click at [395, 165] on span "Bids" at bounding box center [397, 166] width 17 height 6
click at [427, 167] on span "Re" at bounding box center [430, 166] width 13 height 6
